Goal: Navigation & Orientation: Find specific page/section

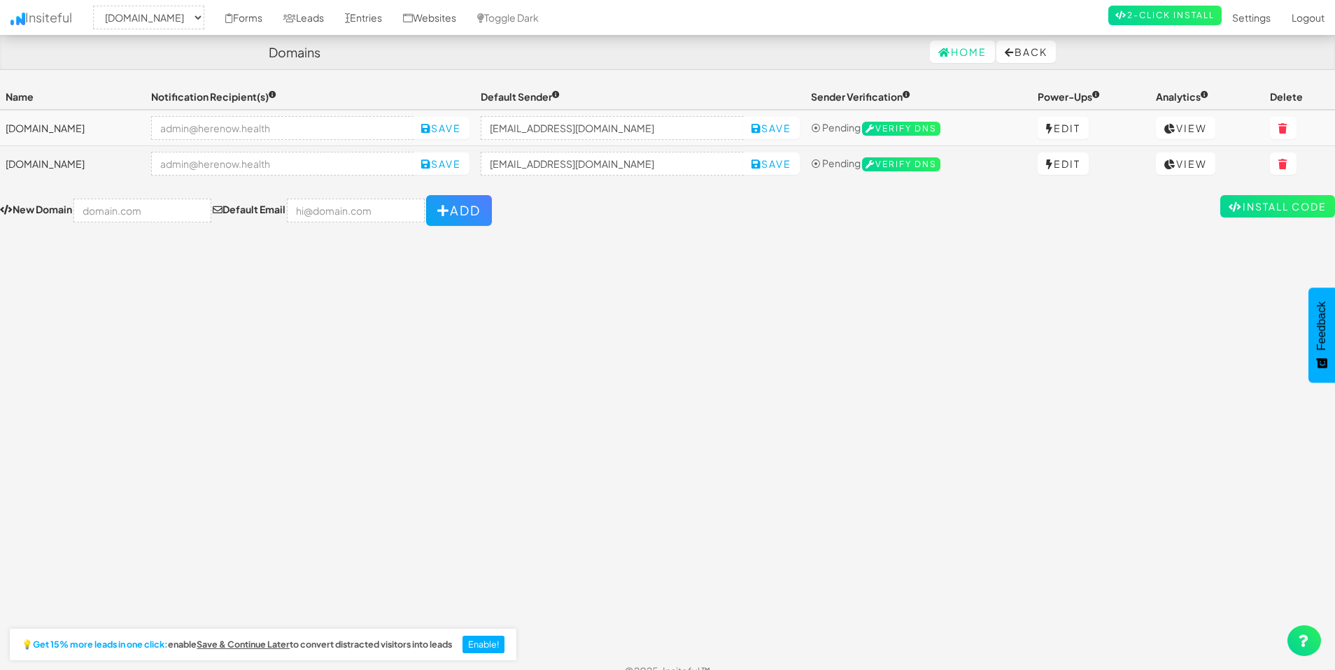
select select "2385"
click at [1207, 129] on link "View" at bounding box center [1185, 128] width 59 height 22
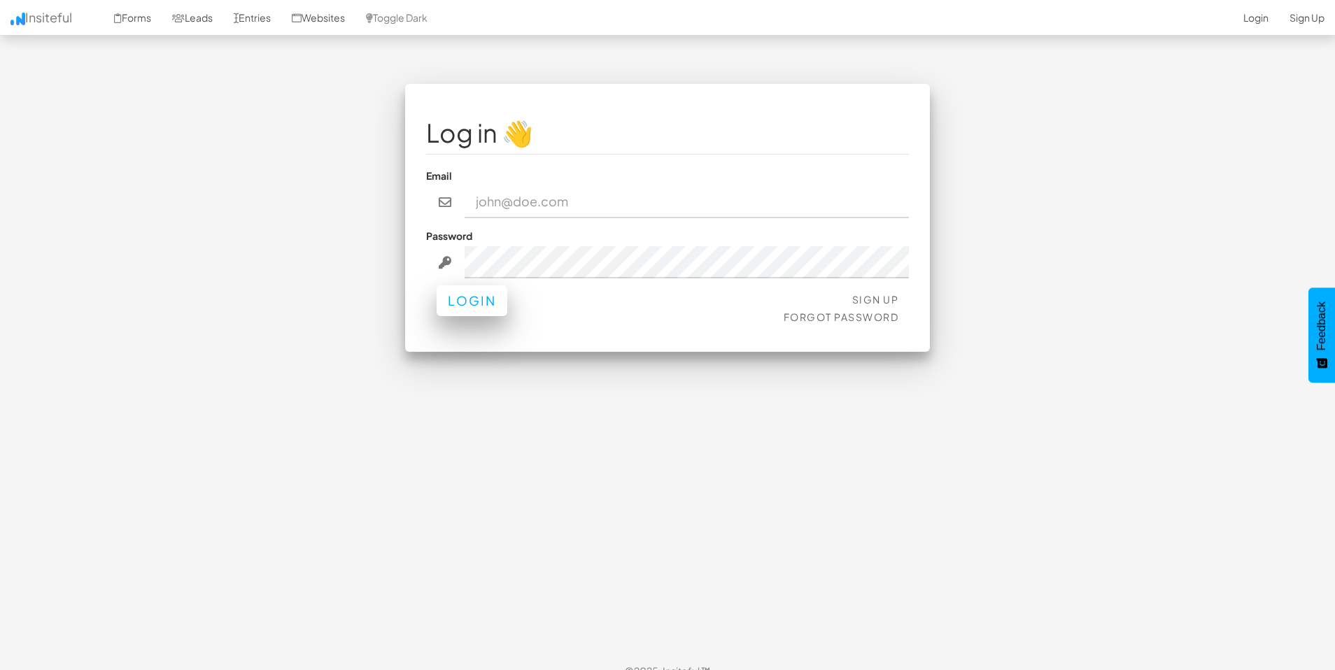
type input "admin@herenow.health"
click at [489, 309] on button "Login" at bounding box center [472, 301] width 71 height 31
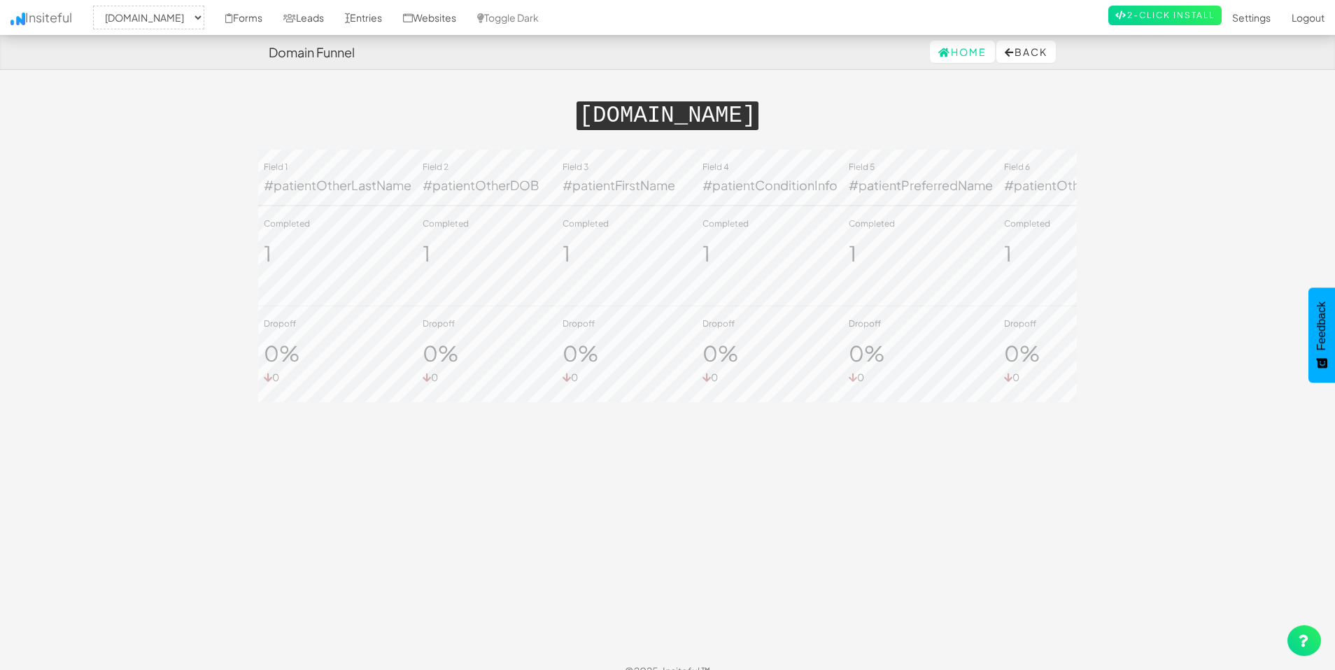
select select "2385"
click at [273, 15] on link "Forms" at bounding box center [244, 17] width 58 height 35
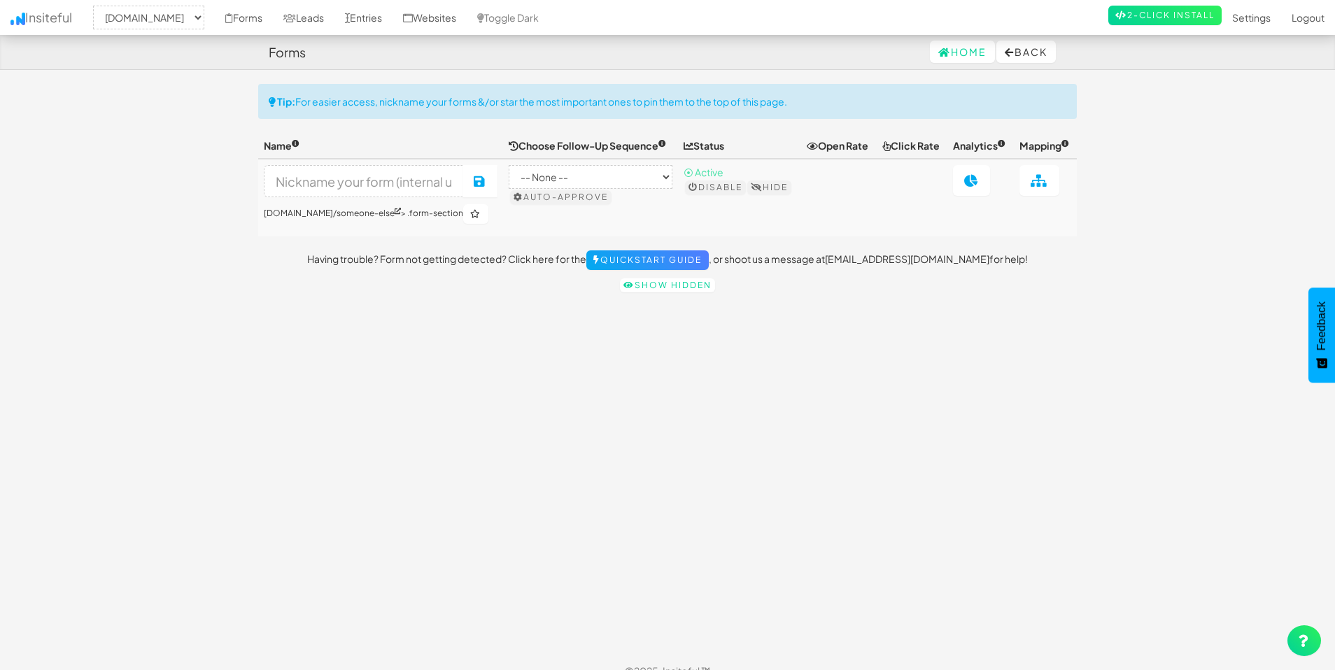
select select "2385"
click at [335, 20] on link "Leads" at bounding box center [304, 17] width 62 height 35
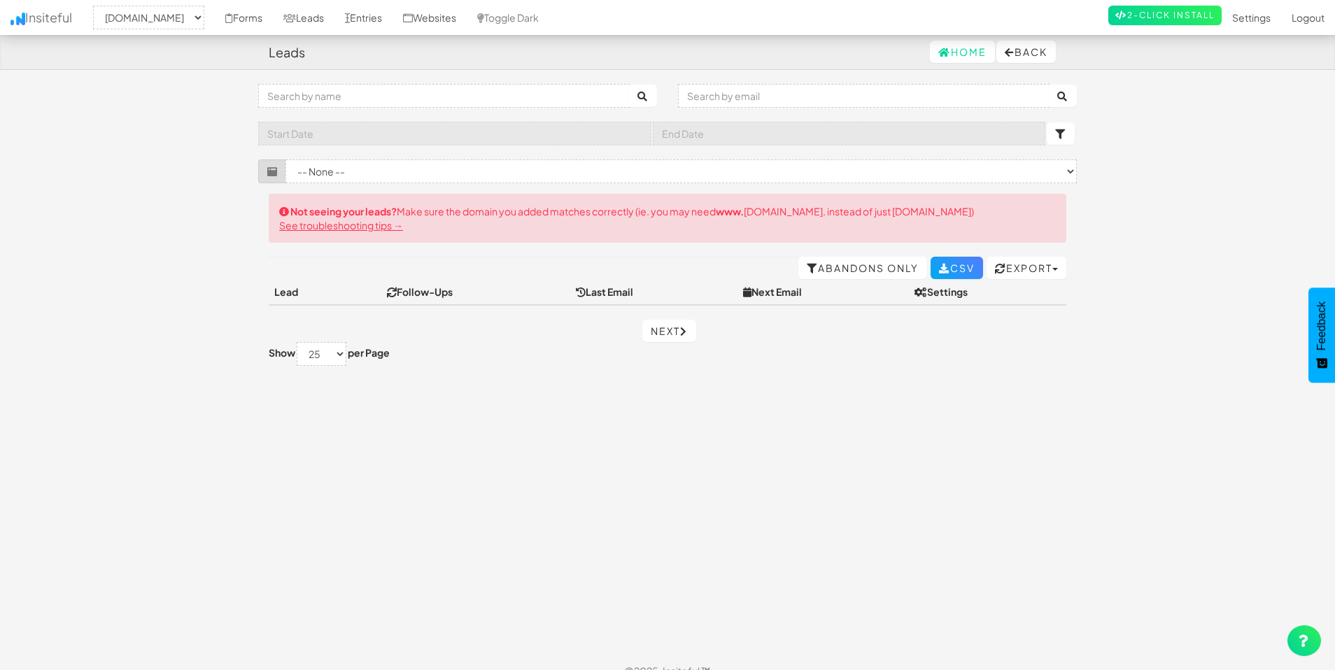
select select "2385"
click at [393, 20] on link "Entries" at bounding box center [364, 17] width 58 height 35
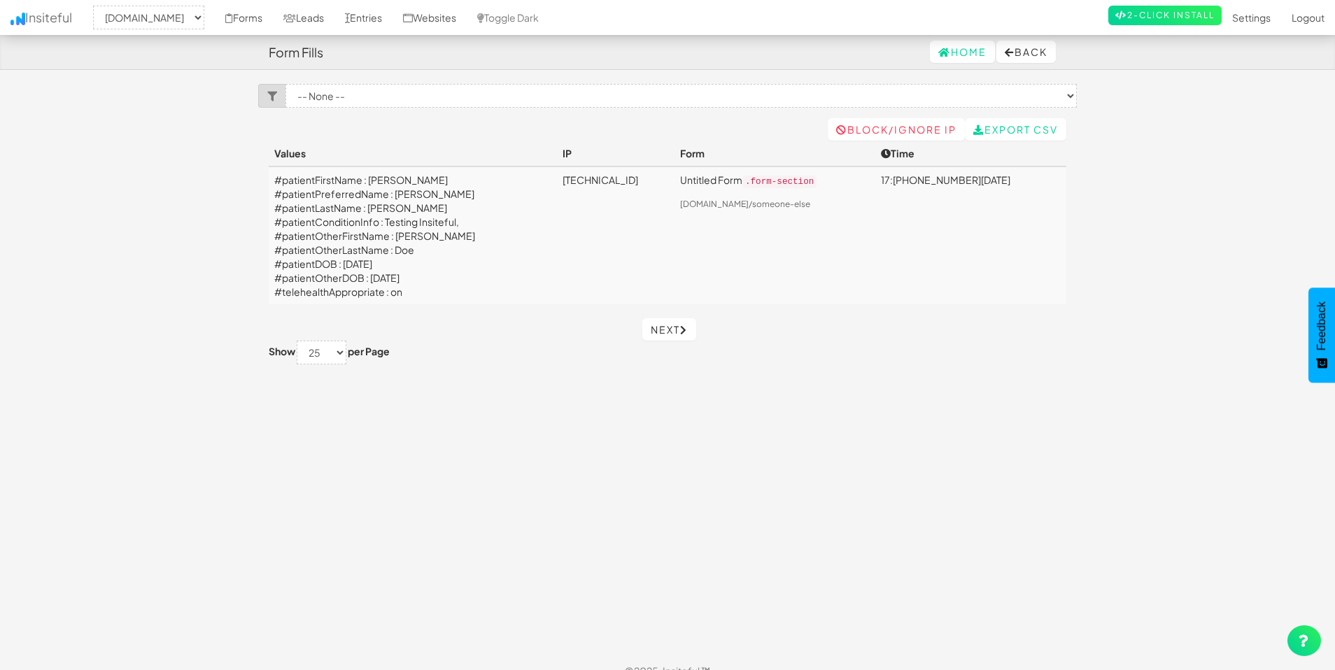
select select "2385"
click at [467, 17] on link "Websites" at bounding box center [430, 17] width 74 height 35
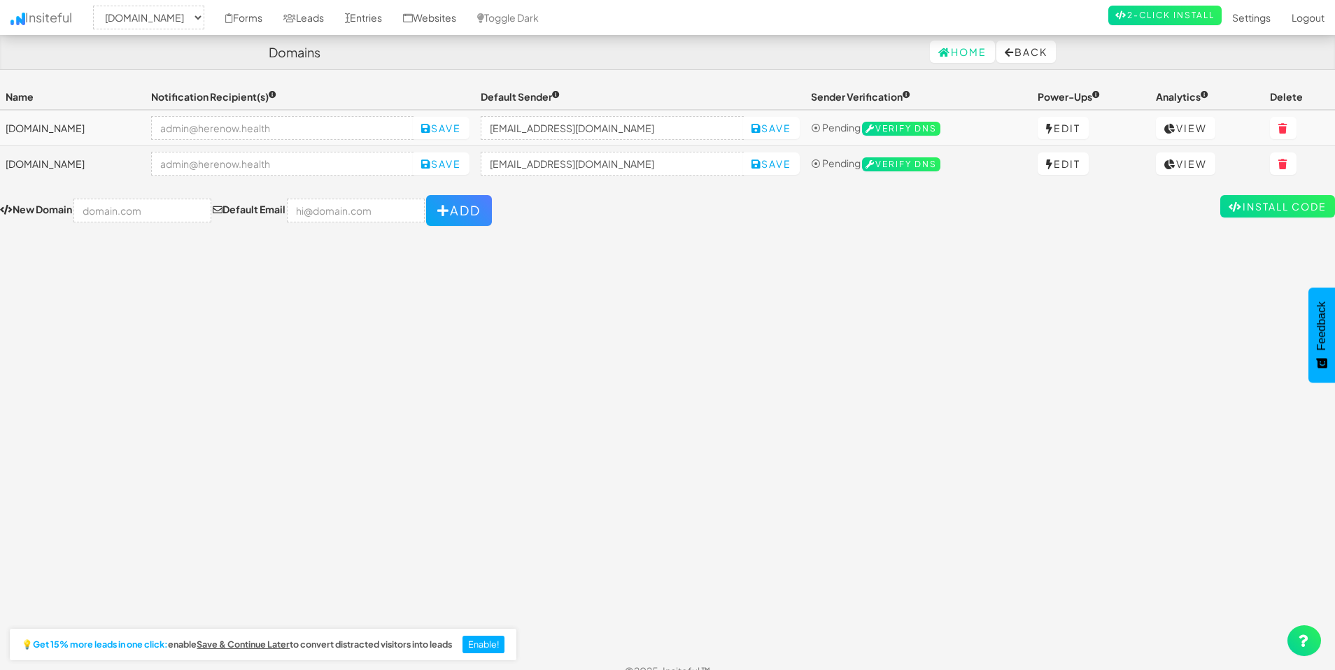
select select "2385"
